Goal: Use online tool/utility: Utilize a website feature to perform a specific function

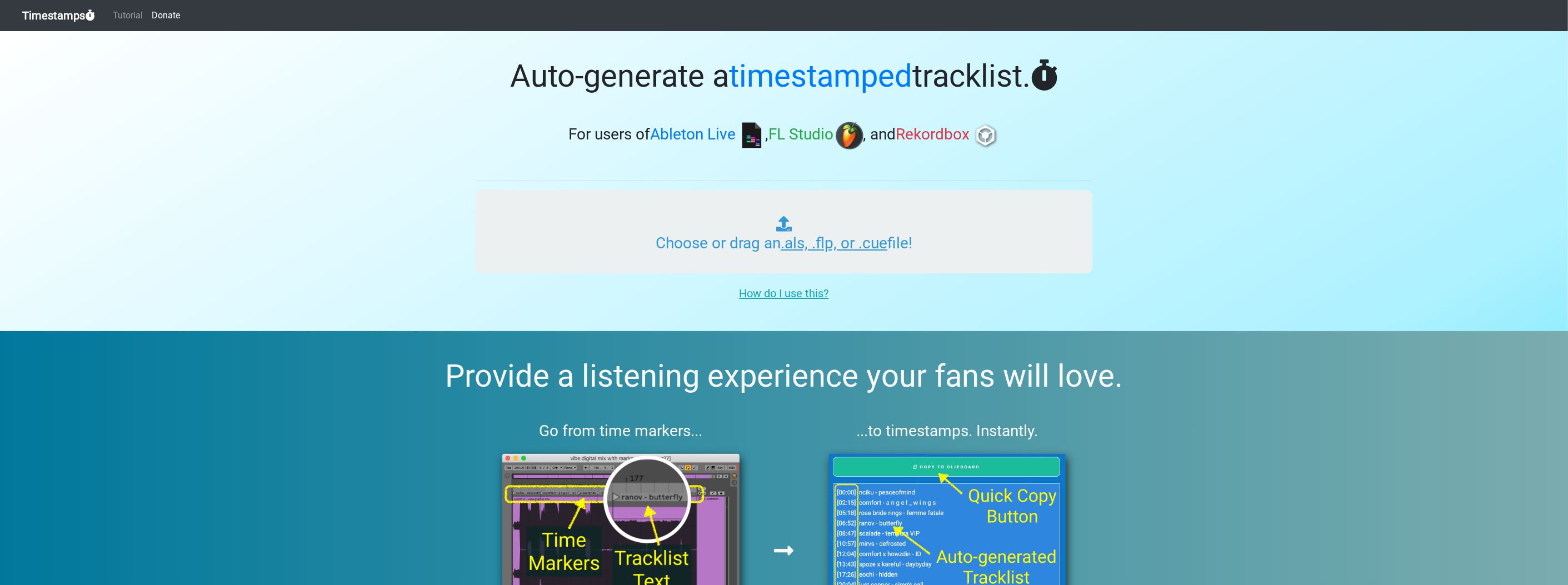
click at [779, 238] on input "Choose or drag an .als, .flp, or .cue file!" at bounding box center [784, 232] width 616 height 83
type input "C:\fakepath\kainatmian MIX1_3.flp"
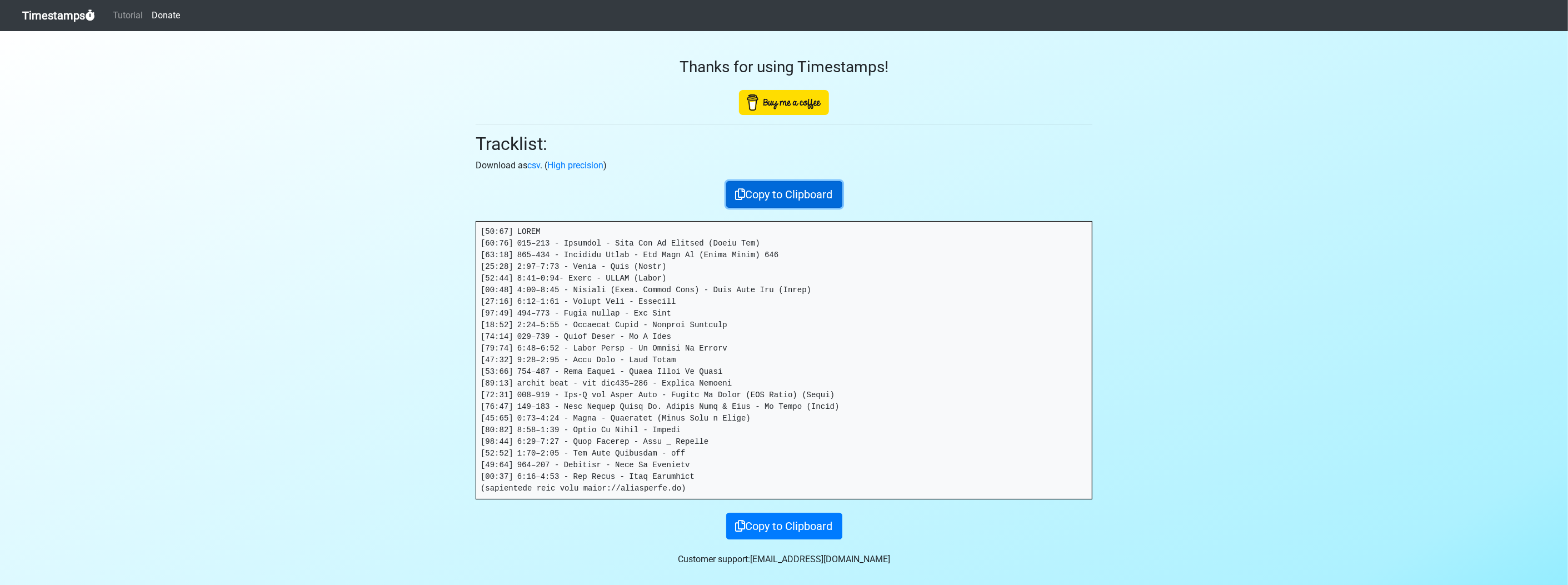
click at [814, 192] on button "Copy to Clipboard" at bounding box center [784, 195] width 116 height 27
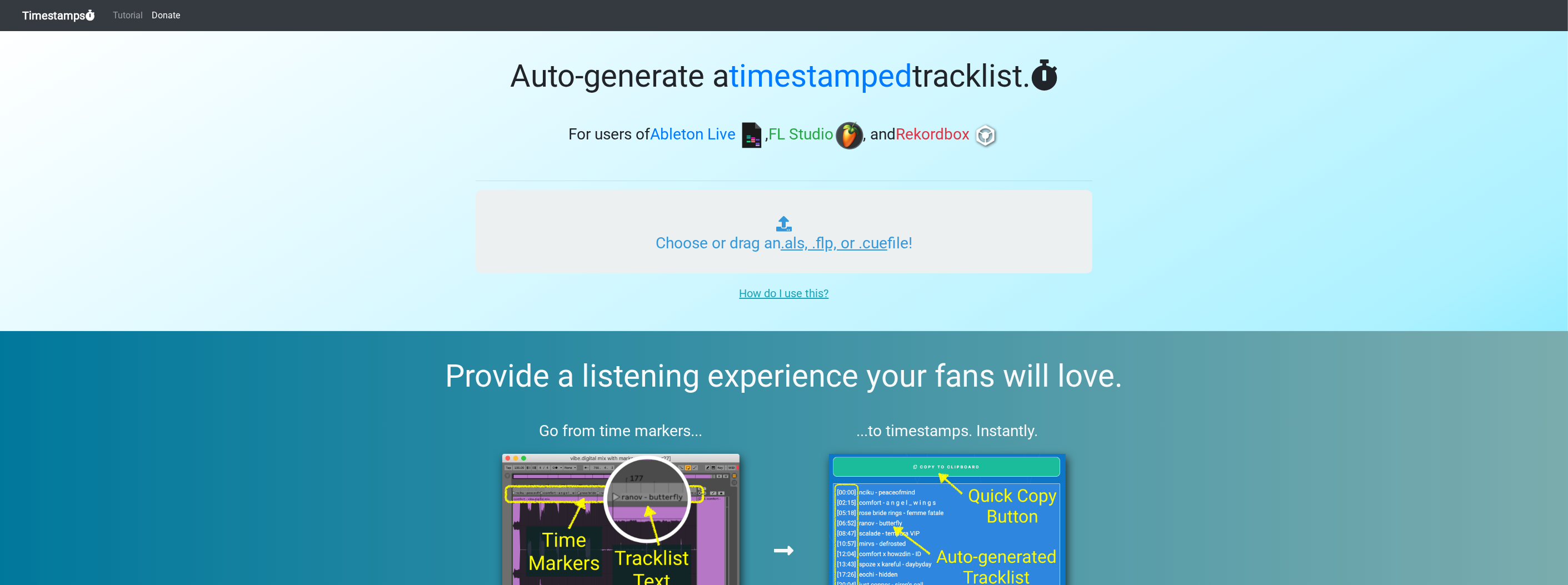
click at [838, 263] on input "Choose or drag an .als, .flp, or .cue file!" at bounding box center [784, 232] width 616 height 83
type input "C:\fakepath\kainatmian MIX2_3.flp"
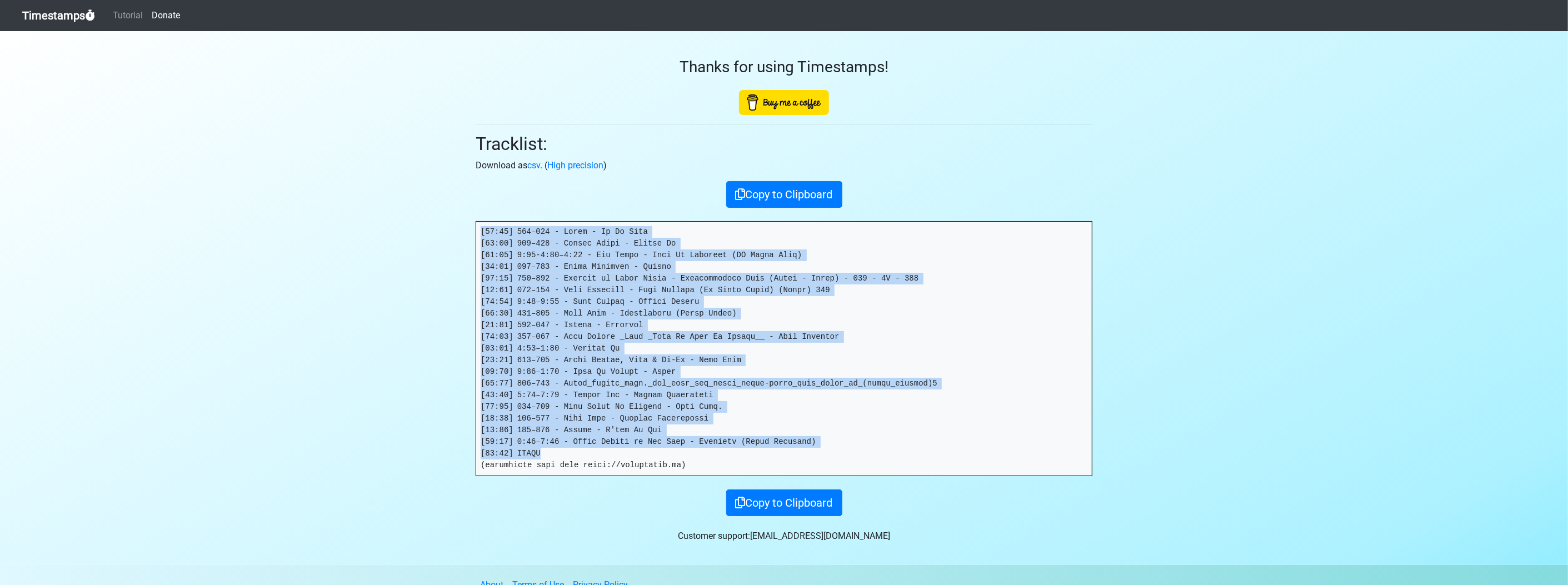
drag, startPoint x: 552, startPoint y: 398, endPoint x: 468, endPoint y: 185, distance: 229.0
click at [468, 185] on div "Thanks for using Timestamps! Tracklist: Download as csv . ( High precision ) Co…" at bounding box center [784, 273] width 633 height 485
drag, startPoint x: 468, startPoint y: 185, endPoint x: 565, endPoint y: 223, distance: 104.2
drag, startPoint x: 565, startPoint y: 223, endPoint x: 528, endPoint y: 239, distance: 40.3
copy pre "[00:00] 000–110 - Hakim - Ah Ya Alby [01:08] 052–302 - Hisham Abbas - Habiby Da…"
